Goal: Task Accomplishment & Management: Manage account settings

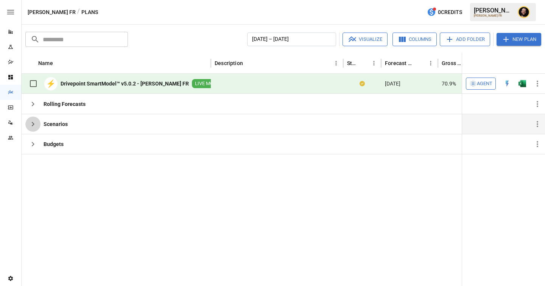
click at [34, 124] on icon "button" at bounding box center [33, 124] width 3 height 5
click at [523, 83] on img "Open in Excel" at bounding box center [522, 84] width 8 height 8
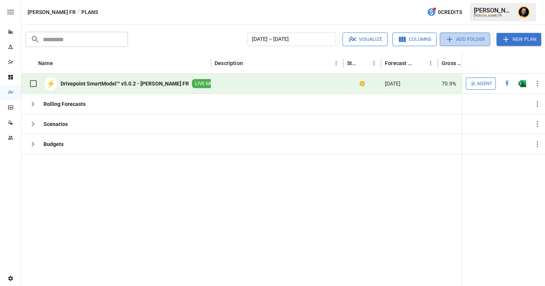
click at [462, 41] on button "Add Folder" at bounding box center [465, 40] width 50 height 14
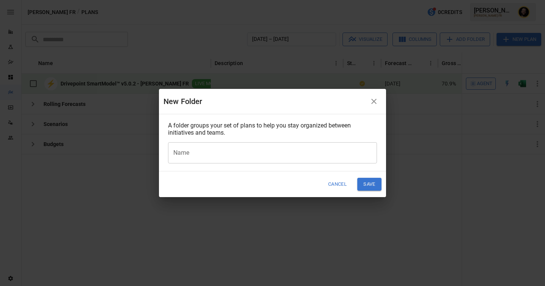
click at [223, 148] on input "Name" at bounding box center [272, 152] width 209 height 21
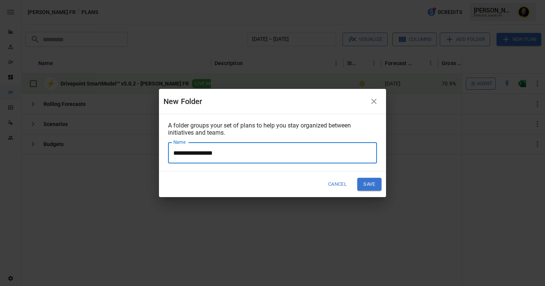
type input "**********"
click at [375, 185] on button "Save" at bounding box center [369, 184] width 24 height 12
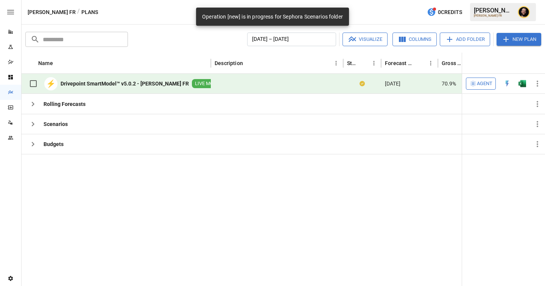
click at [454, 40] on button "Add Folder" at bounding box center [465, 40] width 50 height 14
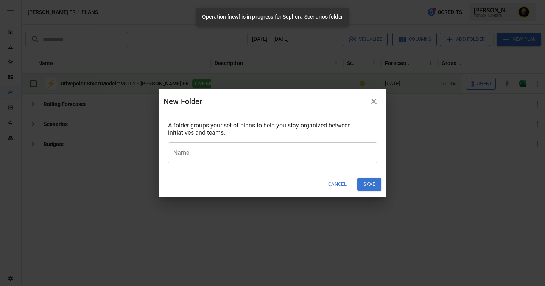
click at [277, 155] on input "Name" at bounding box center [272, 152] width 209 height 21
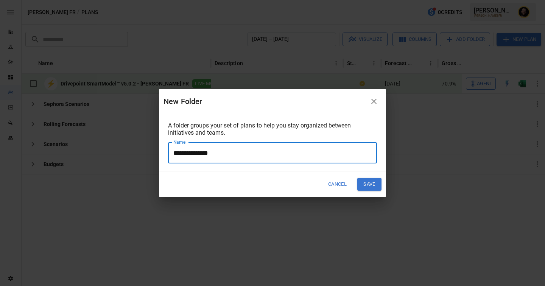
type input "**********"
click at [374, 187] on button "Save" at bounding box center [369, 184] width 24 height 12
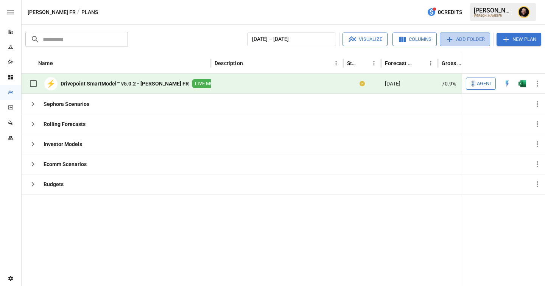
click at [460, 42] on button "Add Folder" at bounding box center [465, 40] width 50 height 14
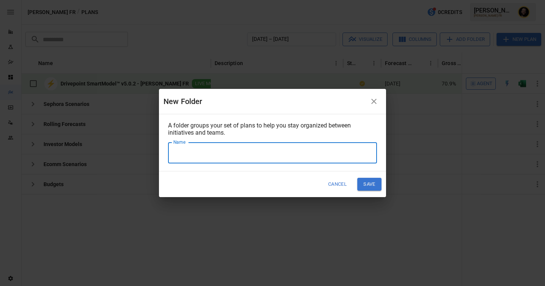
click at [222, 156] on input "Name" at bounding box center [272, 152] width 209 height 21
type input "*"
type input "**********"
click at [375, 182] on button "Save" at bounding box center [369, 184] width 24 height 12
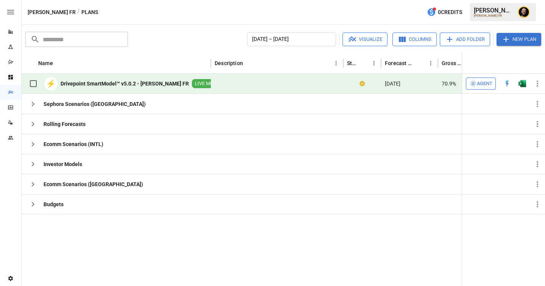
click at [459, 42] on button "Add Folder" at bounding box center [465, 40] width 50 height 14
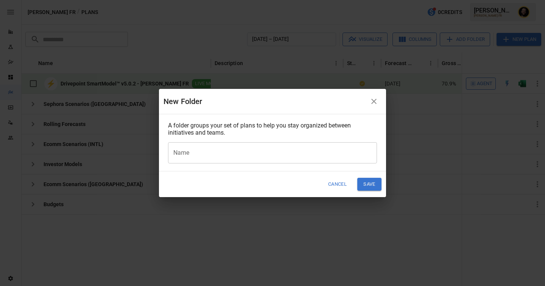
click at [233, 151] on input "Name" at bounding box center [272, 152] width 209 height 21
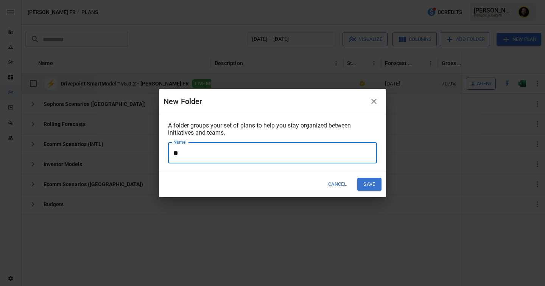
type input "*"
type input "**********"
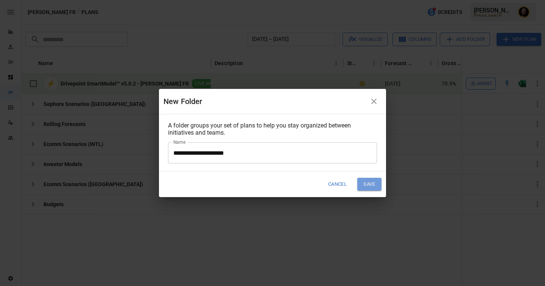
click at [377, 188] on button "Save" at bounding box center [369, 184] width 24 height 12
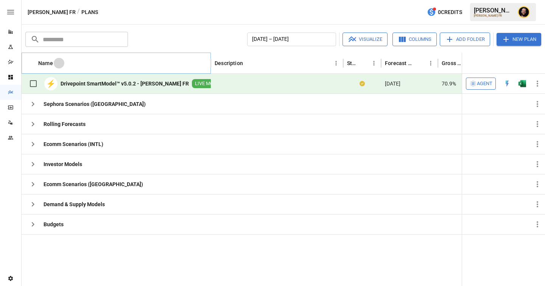
click at [56, 62] on icon "Sort" at bounding box center [59, 63] width 7 height 7
